Goal: Find specific page/section: Find specific page/section

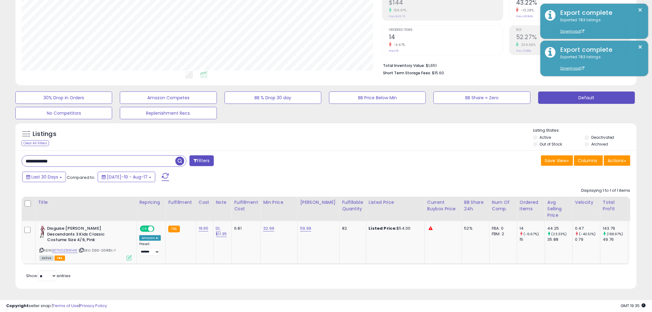
scroll to position [126, 361]
drag, startPoint x: -208, startPoint y: 128, endPoint x: -341, endPoint y: 113, distance: 134.2
click at [0, 113] on html "Unable to login Retrieving listings data.. has not yet accepted the Terms of Us…" at bounding box center [326, 53] width 652 height 312
paste input "text"
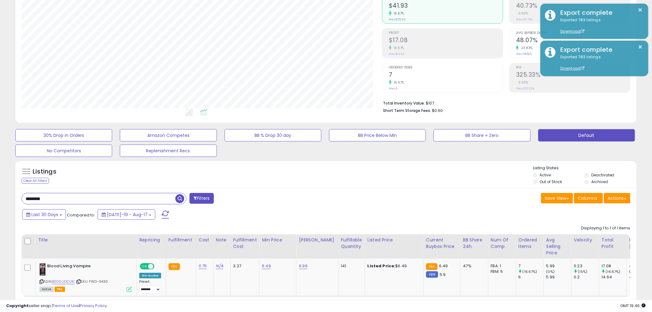
drag, startPoint x: 48, startPoint y: 200, endPoint x: -352, endPoint y: 175, distance: 401.1
click at [0, 175] on html "Unable to login Retrieving listings data.. has not yet accepted the Terms of Us…" at bounding box center [326, 91] width 652 height 312
paste input "**"
drag, startPoint x: 84, startPoint y: 198, endPoint x: -261, endPoint y: 164, distance: 346.5
click at [0, 164] on html "Unable to login Retrieving listings data.. has not yet accepted the Terms of Us…" at bounding box center [326, 91] width 652 height 312
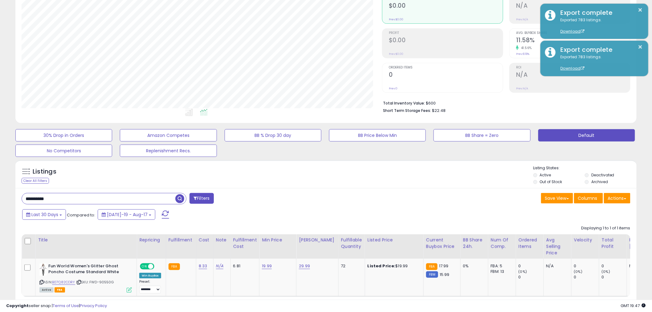
paste input "**"
drag, startPoint x: -201, startPoint y: 171, endPoint x: -278, endPoint y: 169, distance: 77.1
click at [0, 169] on html "Unable to login Retrieving listings data.. has not yet accepted the Terms of Us…" at bounding box center [326, 91] width 652 height 312
paste input "text"
drag, startPoint x: 81, startPoint y: 202, endPoint x: -391, endPoint y: 152, distance: 474.7
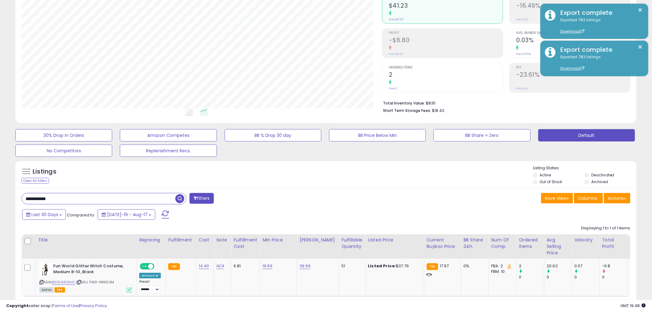
click at [0, 152] on html "Unable to login Retrieving listings data.. has not yet accepted the Terms of Us…" at bounding box center [326, 91] width 652 height 312
drag, startPoint x: 113, startPoint y: 199, endPoint x: -467, endPoint y: 139, distance: 583.6
click at [0, 139] on html "Unable to login Retrieving listings data.. has not yet accepted the Terms of Us…" at bounding box center [326, 91] width 652 height 312
paste input "text"
drag, startPoint x: 104, startPoint y: 200, endPoint x: -368, endPoint y: 149, distance: 474.8
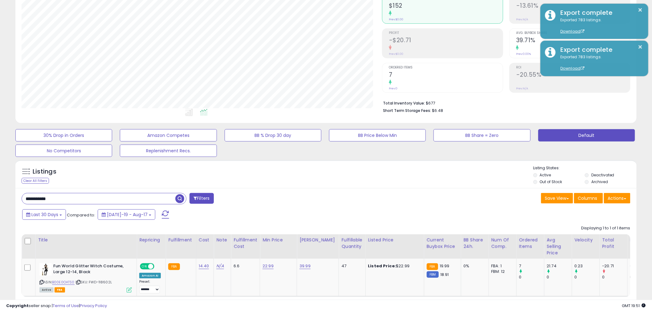
click at [0, 149] on html "Unable to login Retrieving listings data.. has not yet accepted the Terms of Us…" at bounding box center [326, 91] width 652 height 312
paste input "text"
click at [136, 170] on div "Listings Clear All Filters Listing States:" at bounding box center [325, 175] width 621 height 21
drag, startPoint x: 3, startPoint y: 198, endPoint x: -292, endPoint y: 170, distance: 296.5
click at [0, 170] on html "Unable to login Retrieving listings data.. has not yet accepted the Terms of Us…" at bounding box center [326, 91] width 652 height 312
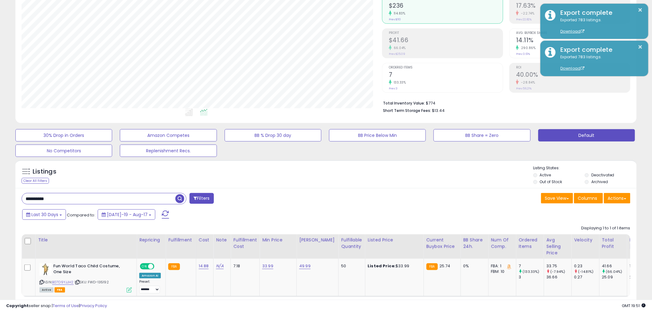
paste input "text"
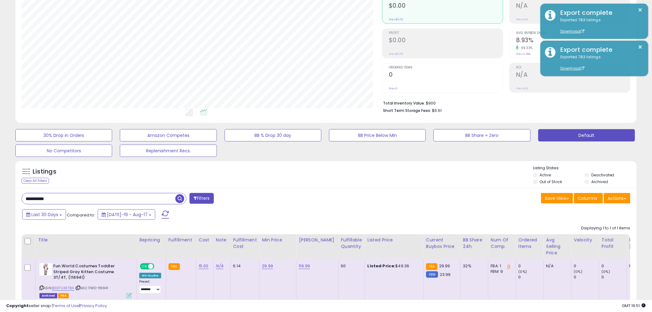
drag, startPoint x: 100, startPoint y: 199, endPoint x: -290, endPoint y: 172, distance: 391.1
click at [0, 172] on html "Unable to login Retrieving listings data.. has not yet accepted the Terms of Us…" at bounding box center [326, 91] width 652 height 312
drag, startPoint x: 68, startPoint y: 197, endPoint x: -366, endPoint y: 144, distance: 437.4
click at [0, 144] on html "Unable to login Retrieving listings data.. has not yet accepted the Terms of Us…" at bounding box center [326, 91] width 652 height 312
paste input "*"
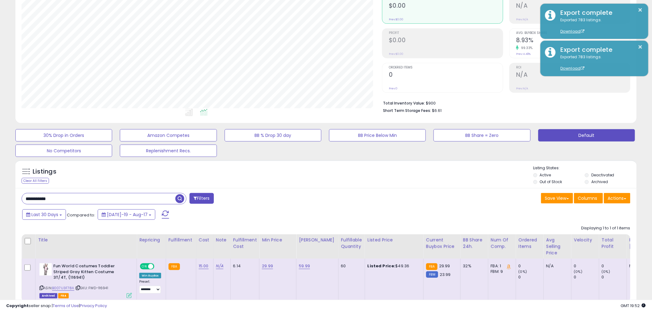
type input "**********"
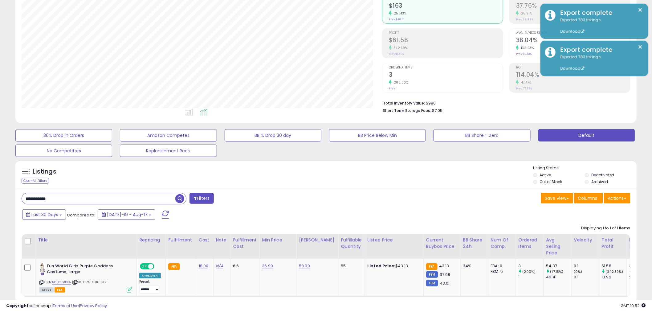
drag, startPoint x: 54, startPoint y: 201, endPoint x: -76, endPoint y: 191, distance: 130.7
click at [0, 191] on html "Unable to login Retrieving listings data.. has not yet accepted the Terms of Us…" at bounding box center [326, 91] width 652 height 312
